Goal: Information Seeking & Learning: Learn about a topic

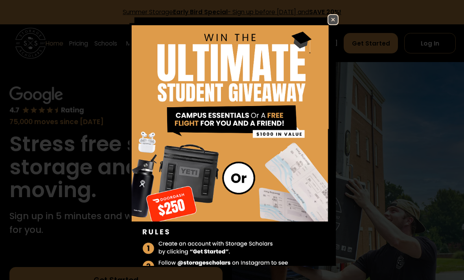
click at [17, 92] on div "Enter Giveaway" at bounding box center [232, 140] width 464 height 280
click at [333, 15] on img at bounding box center [332, 19] width 9 height 9
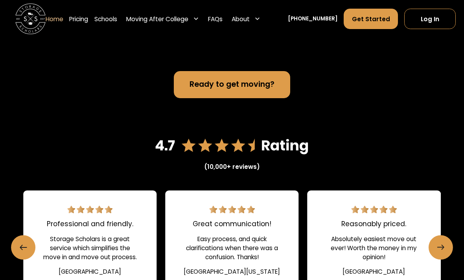
scroll to position [953, 0]
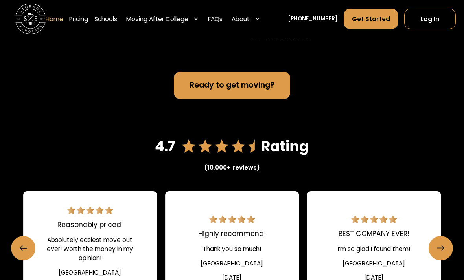
click at [228, 91] on div "Ready to get moving?" at bounding box center [232, 85] width 85 height 11
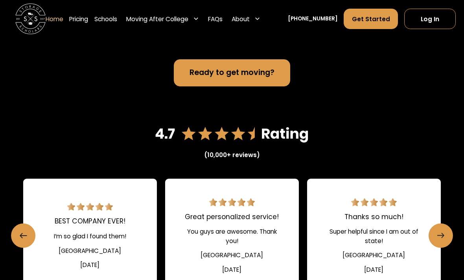
click at [84, 20] on link "Pricing" at bounding box center [78, 18] width 19 height 21
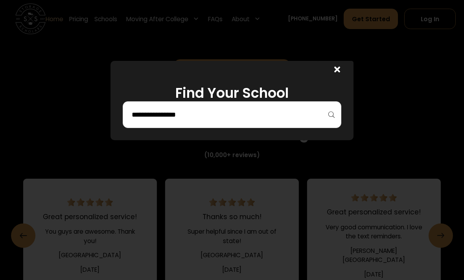
click at [298, 114] on input "search" at bounding box center [232, 114] width 202 height 13
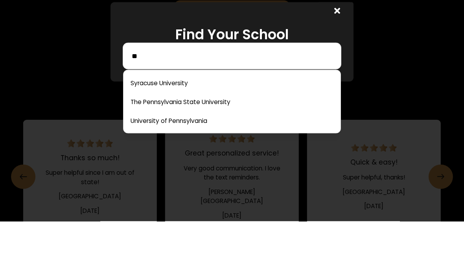
type input "**"
click at [190, 133] on link at bounding box center [232, 141] width 211 height 17
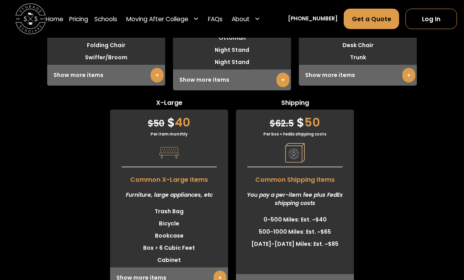
scroll to position [2098, 0]
click at [216, 271] on link "+" at bounding box center [219, 278] width 13 height 15
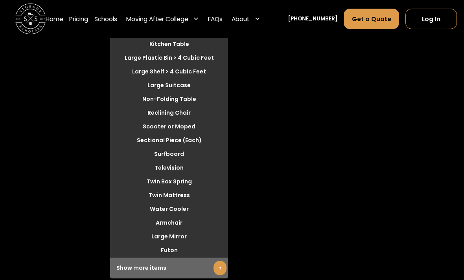
scroll to position [2424, 0]
click at [224, 263] on link "+" at bounding box center [219, 268] width 13 height 15
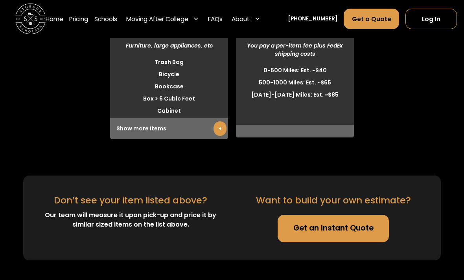
scroll to position [2234, 0]
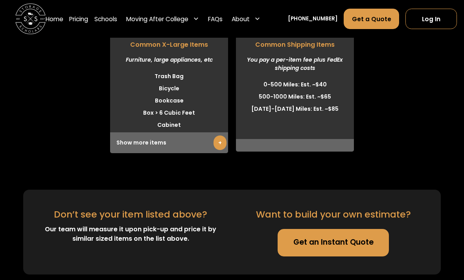
click at [222, 136] on link "+" at bounding box center [219, 143] width 13 height 15
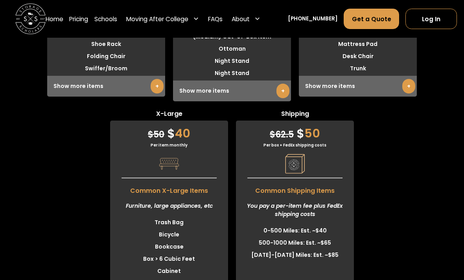
scroll to position [2087, 0]
click at [405, 86] on link "+" at bounding box center [408, 86] width 13 height 15
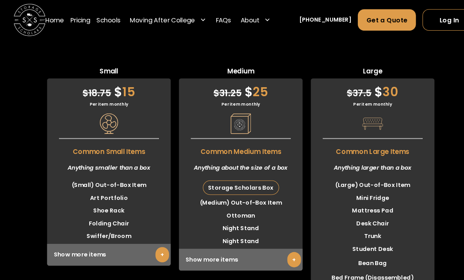
scroll to position [1931, 0]
click at [279, 241] on link "+" at bounding box center [282, 248] width 13 height 15
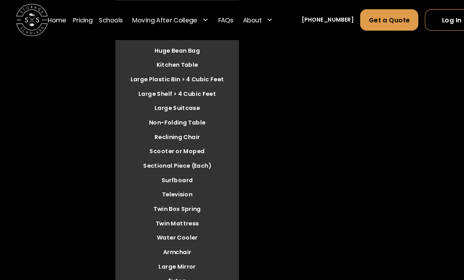
scroll to position [2742, 0]
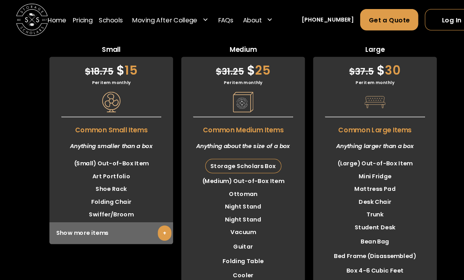
scroll to position [1951, 0]
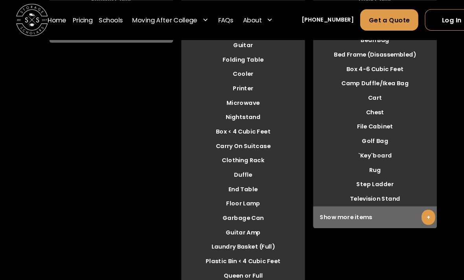
click at [409, 202] on link "+" at bounding box center [408, 207] width 13 height 15
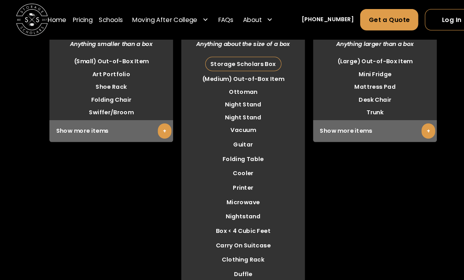
scroll to position [2045, 0]
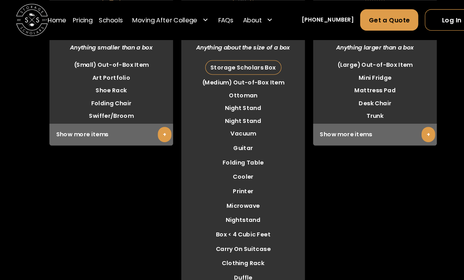
click at [410, 125] on link "+" at bounding box center [408, 128] width 13 height 15
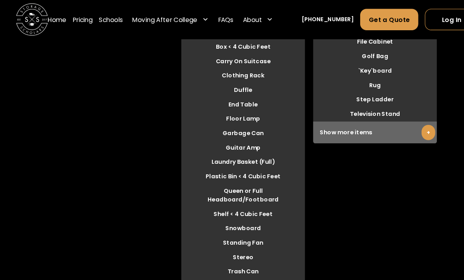
scroll to position [2225, 0]
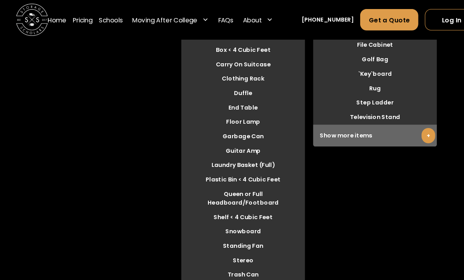
scroll to position [2222, 0]
click at [410, 126] on link "+" at bounding box center [408, 129] width 13 height 15
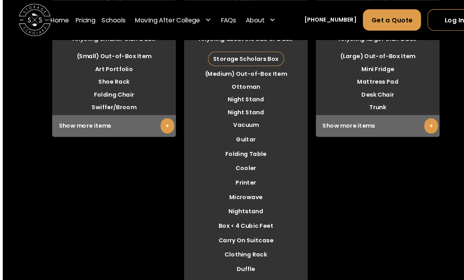
scroll to position [2028, 0]
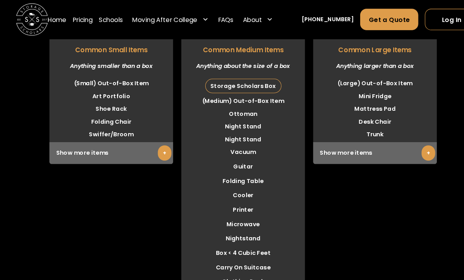
click at [405, 142] on link "+" at bounding box center [408, 146] width 13 height 15
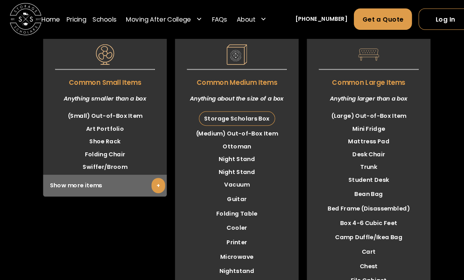
scroll to position [1988, 0]
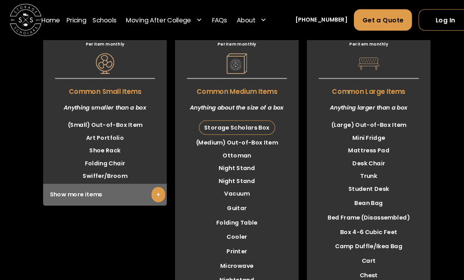
click at [151, 181] on link "+" at bounding box center [157, 186] width 13 height 15
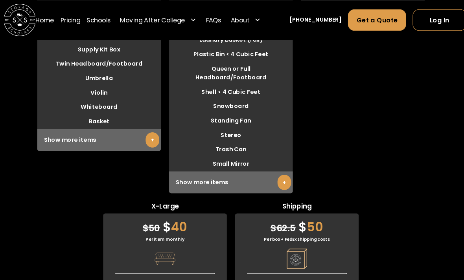
scroll to position [2343, 0]
